Goal: Navigation & Orientation: Find specific page/section

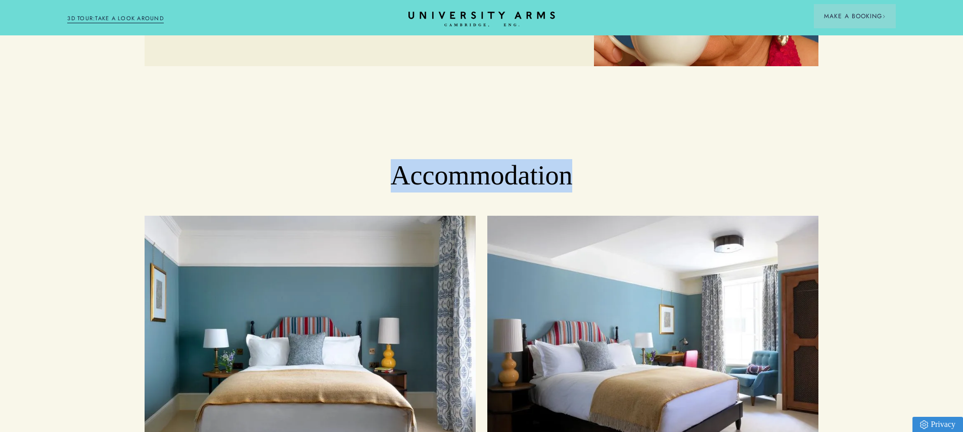
drag, startPoint x: 321, startPoint y: 128, endPoint x: 635, endPoint y: 135, distance: 313.9
click at [645, 159] on h2 "Accommodation" at bounding box center [481, 175] width 963 height 33
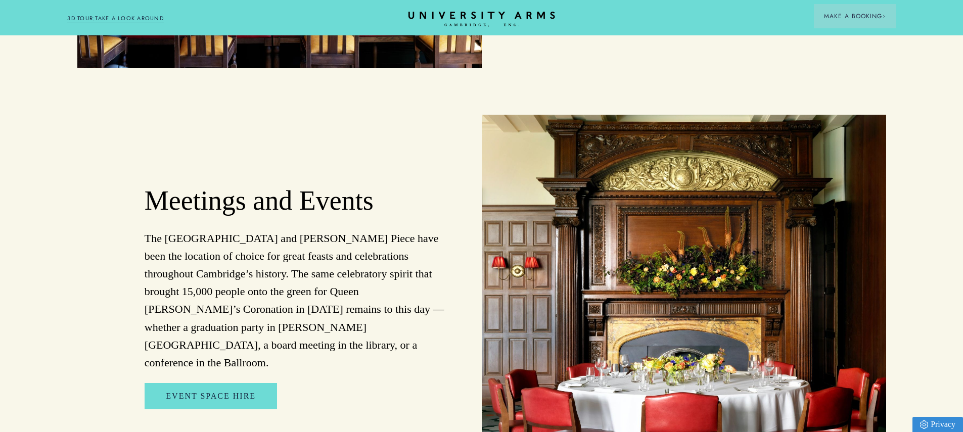
scroll to position [2054, 0]
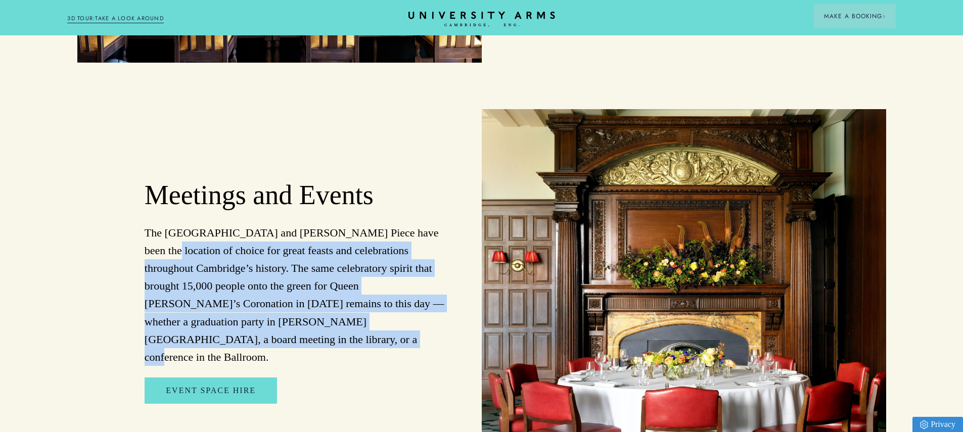
drag, startPoint x: 122, startPoint y: 208, endPoint x: 368, endPoint y: 293, distance: 260.3
click at [364, 293] on div "Meetings and Events The [GEOGRAPHIC_DATA] and [PERSON_NAME] Piece have been the…" at bounding box center [279, 291] width 404 height 364
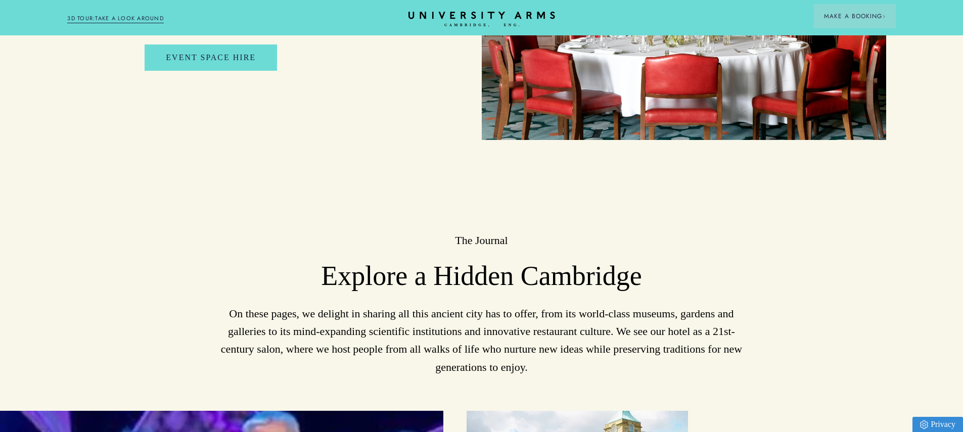
scroll to position [2495, 0]
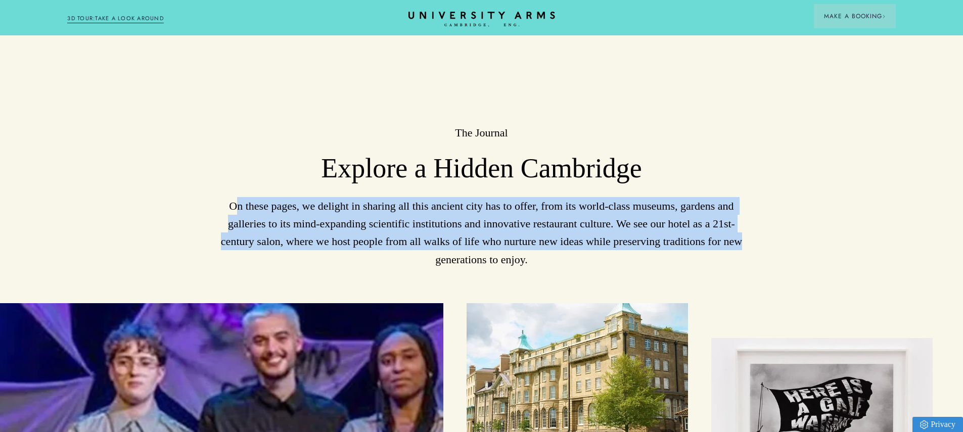
drag, startPoint x: 223, startPoint y: 151, endPoint x: 671, endPoint y: 198, distance: 450.7
click at [671, 198] on p "On these pages, we delight in sharing all this ancient city has to offer, from …" at bounding box center [482, 232] width 674 height 71
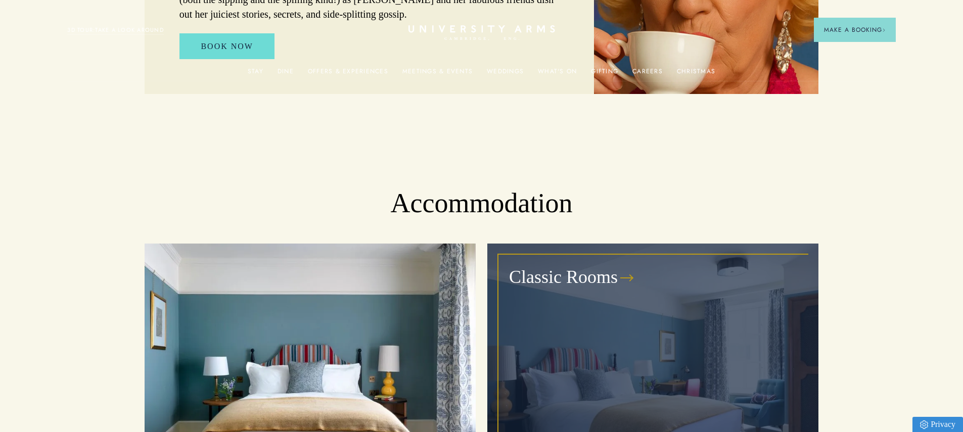
scroll to position [0, 0]
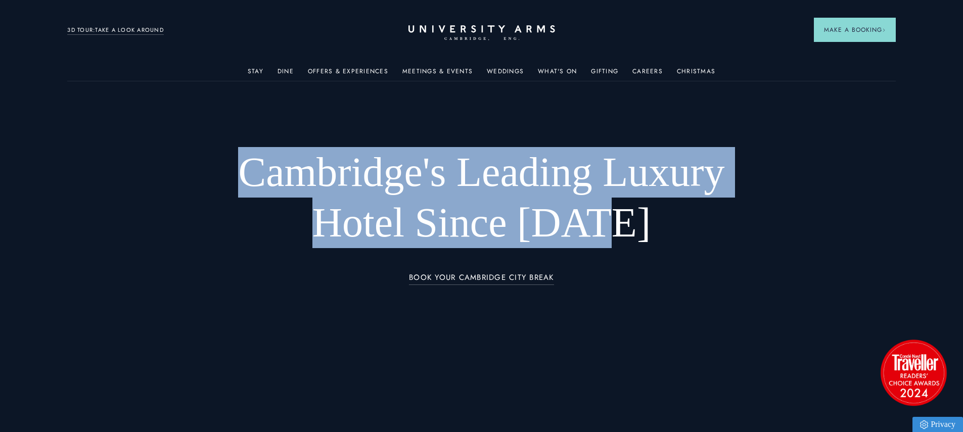
drag, startPoint x: 222, startPoint y: 161, endPoint x: 709, endPoint y: 235, distance: 492.7
click at [709, 235] on h1 "Cambridge's Leading Luxury Hotel Since [DATE]" at bounding box center [481, 197] width 539 height 101
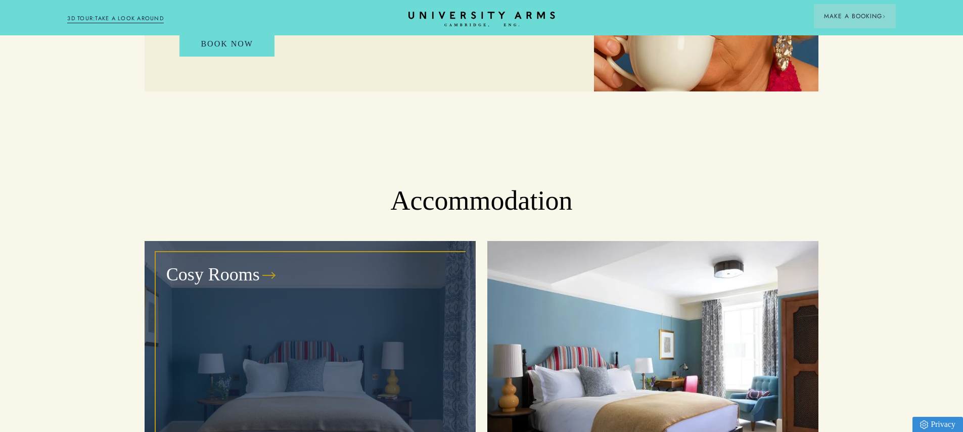
scroll to position [899, 0]
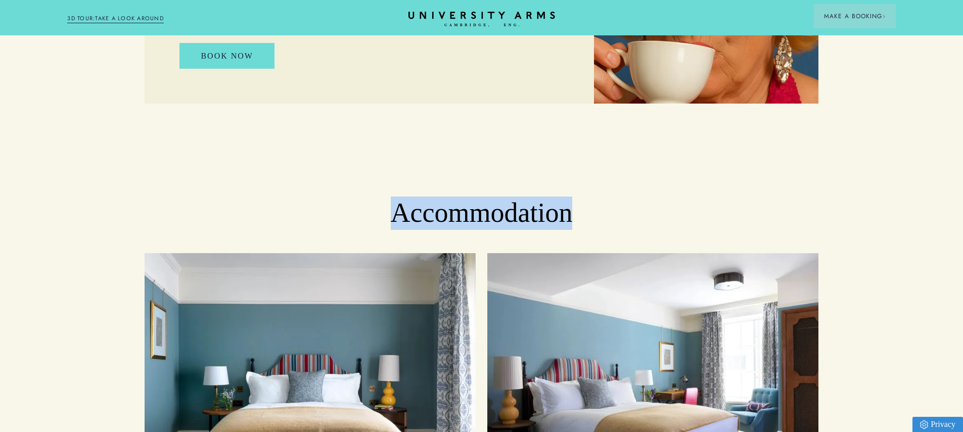
drag, startPoint x: 373, startPoint y: 163, endPoint x: 703, endPoint y: 164, distance: 329.5
click at [701, 197] on h2 "Accommodation" at bounding box center [481, 213] width 963 height 33
click at [703, 197] on h2 "Accommodation" at bounding box center [481, 213] width 963 height 33
drag, startPoint x: 697, startPoint y: 166, endPoint x: 314, endPoint y: 176, distance: 382.6
click at [315, 197] on h2 "Accommodation" at bounding box center [481, 213] width 963 height 33
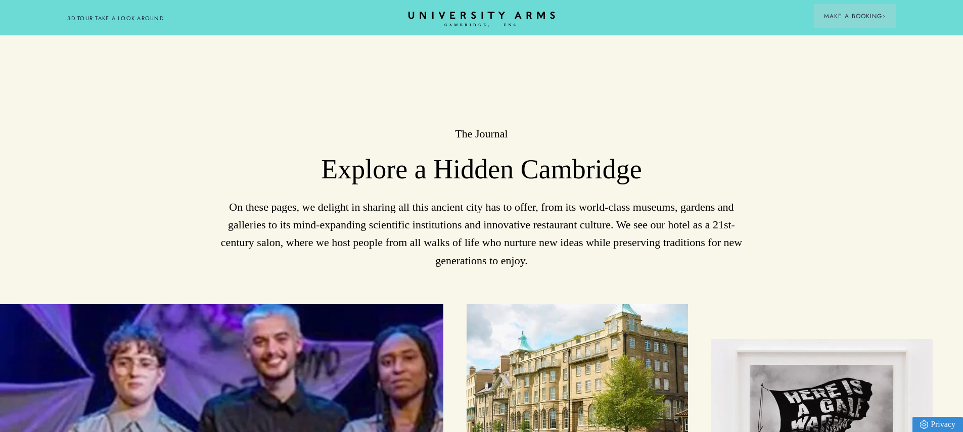
scroll to position [2516, 0]
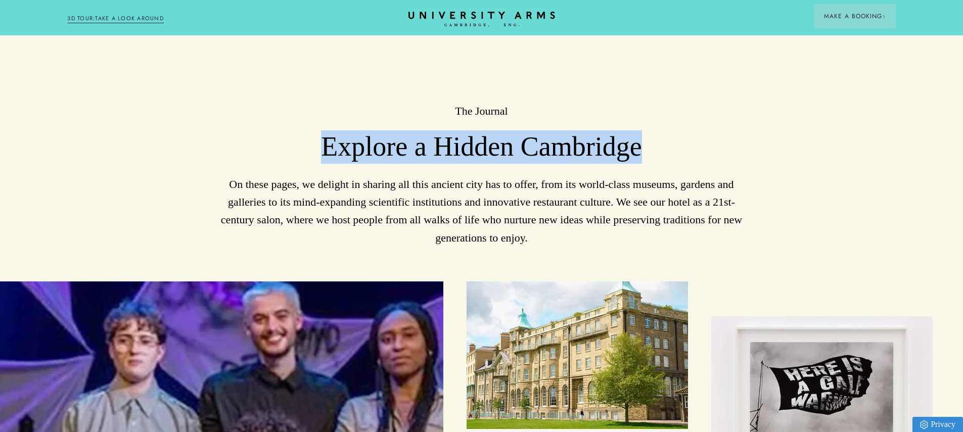
drag, startPoint x: 322, startPoint y: 89, endPoint x: 700, endPoint y: 111, distance: 379.1
click at [698, 130] on h3 "Explore a Hidden Cambridge" at bounding box center [482, 146] width 674 height 33
